Goal: Information Seeking & Learning: Learn about a topic

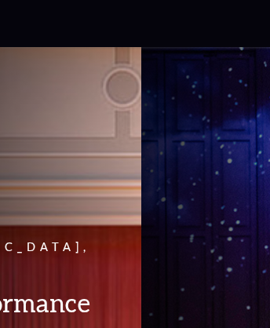
scroll to position [254, 0]
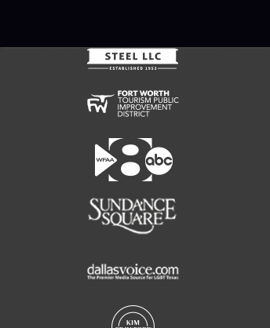
click at [134, 23] on icon at bounding box center [135, 24] width 153 height 18
